Goal: Task Accomplishment & Management: Manage account settings

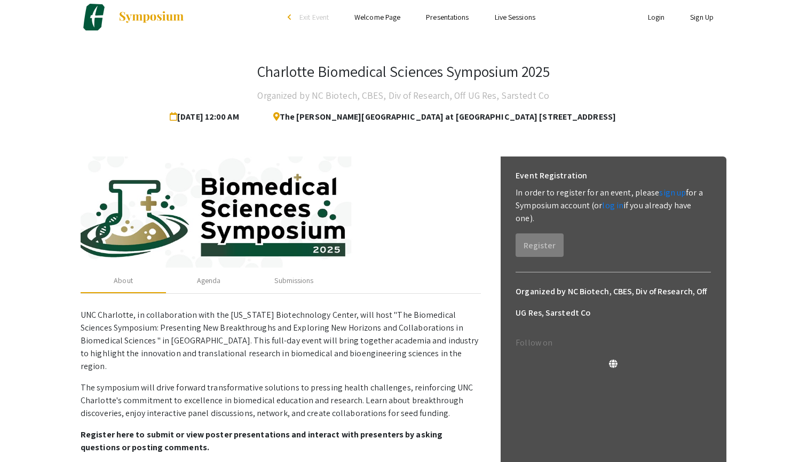
scroll to position [10, 0]
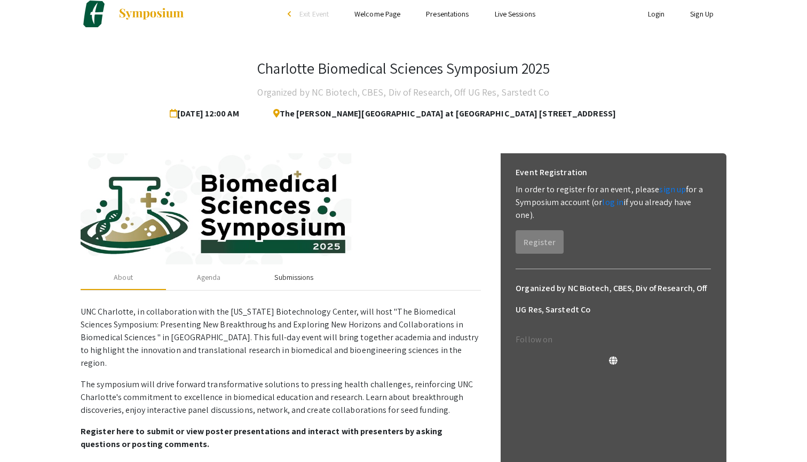
click at [280, 276] on div "Submissions" at bounding box center [293, 277] width 39 height 11
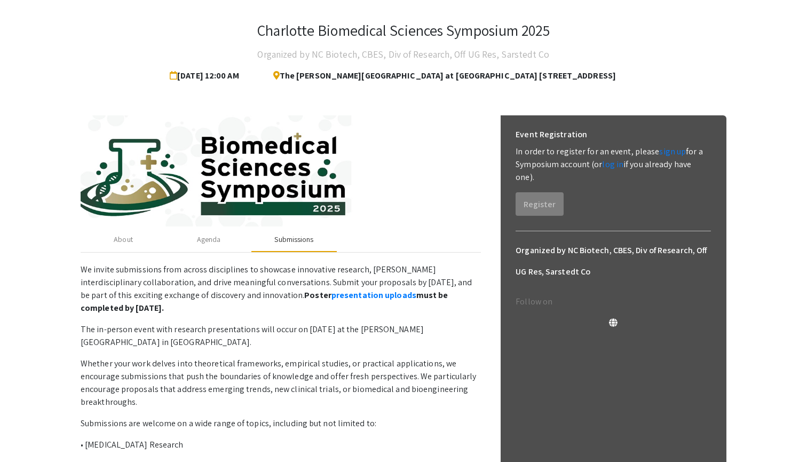
scroll to position [54, 0]
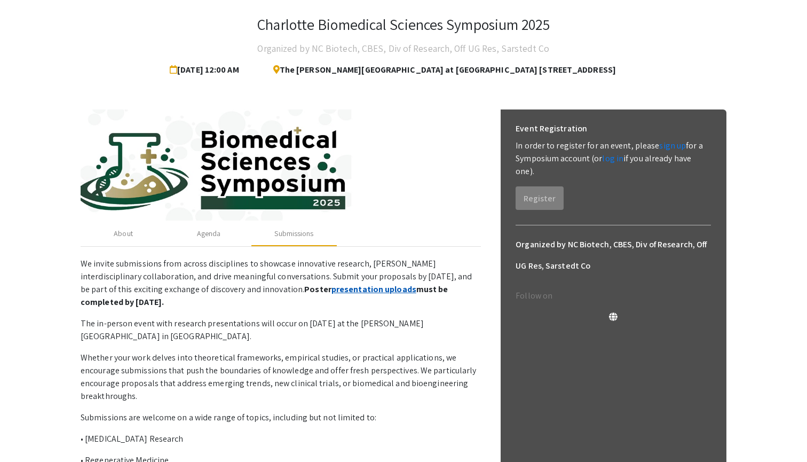
click at [334, 291] on link "presentation uploads" at bounding box center [374, 289] width 85 height 11
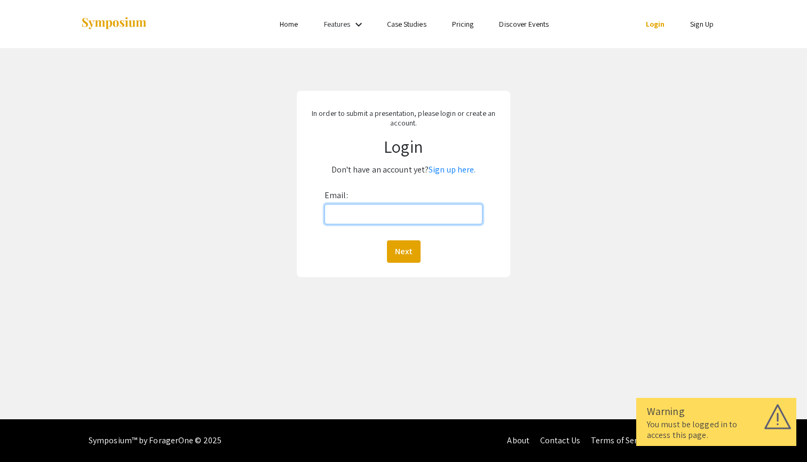
type input "[EMAIL_ADDRESS][DOMAIN_NAME]"
click at [403, 251] on button "Next" at bounding box center [404, 251] width 34 height 22
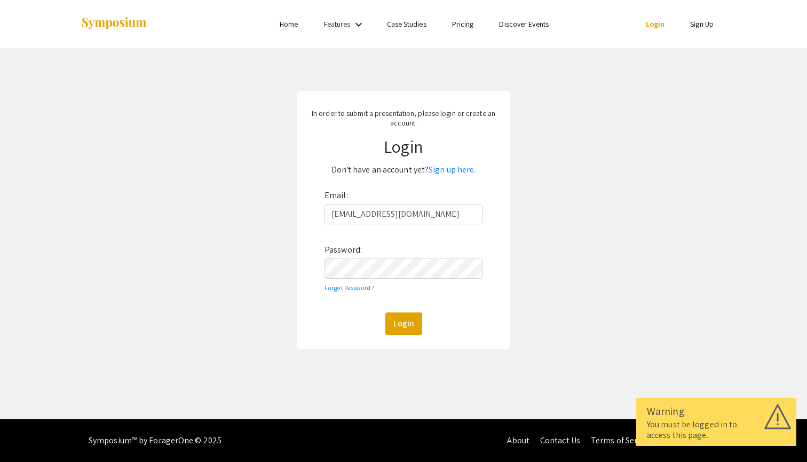
click at [403, 323] on button "Login" at bounding box center [403, 323] width 37 height 22
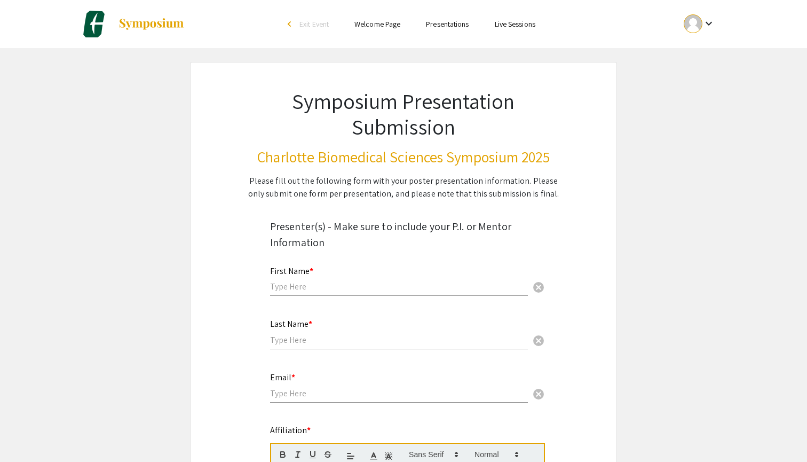
click at [693, 30] on div at bounding box center [693, 23] width 19 height 19
click at [704, 58] on button "My Account" at bounding box center [706, 53] width 66 height 26
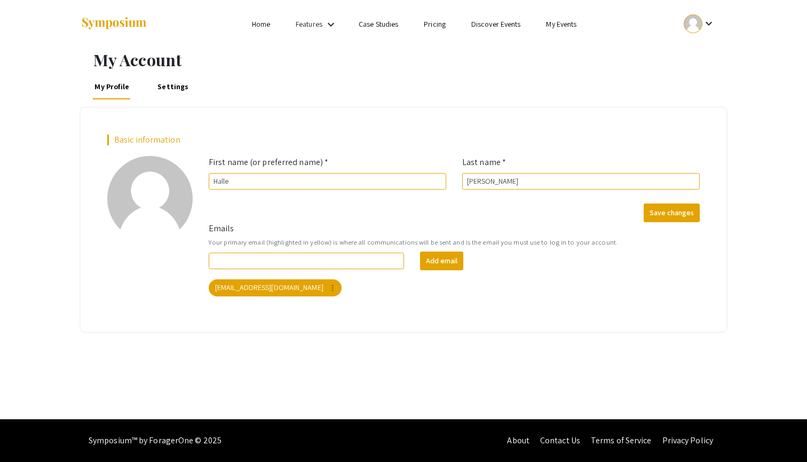
click at [696, 29] on div at bounding box center [693, 23] width 19 height 19
click at [695, 76] on button "My Submissions" at bounding box center [706, 79] width 66 height 26
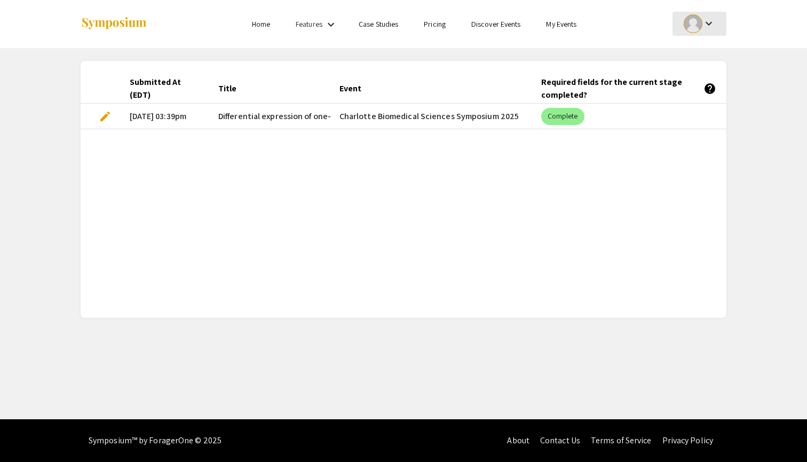
click at [708, 24] on mat-icon "keyboard_arrow_down" at bounding box center [709, 23] width 13 height 13
click at [702, 105] on button "Sign out" at bounding box center [706, 104] width 66 height 26
